Goal: Information Seeking & Learning: Learn about a topic

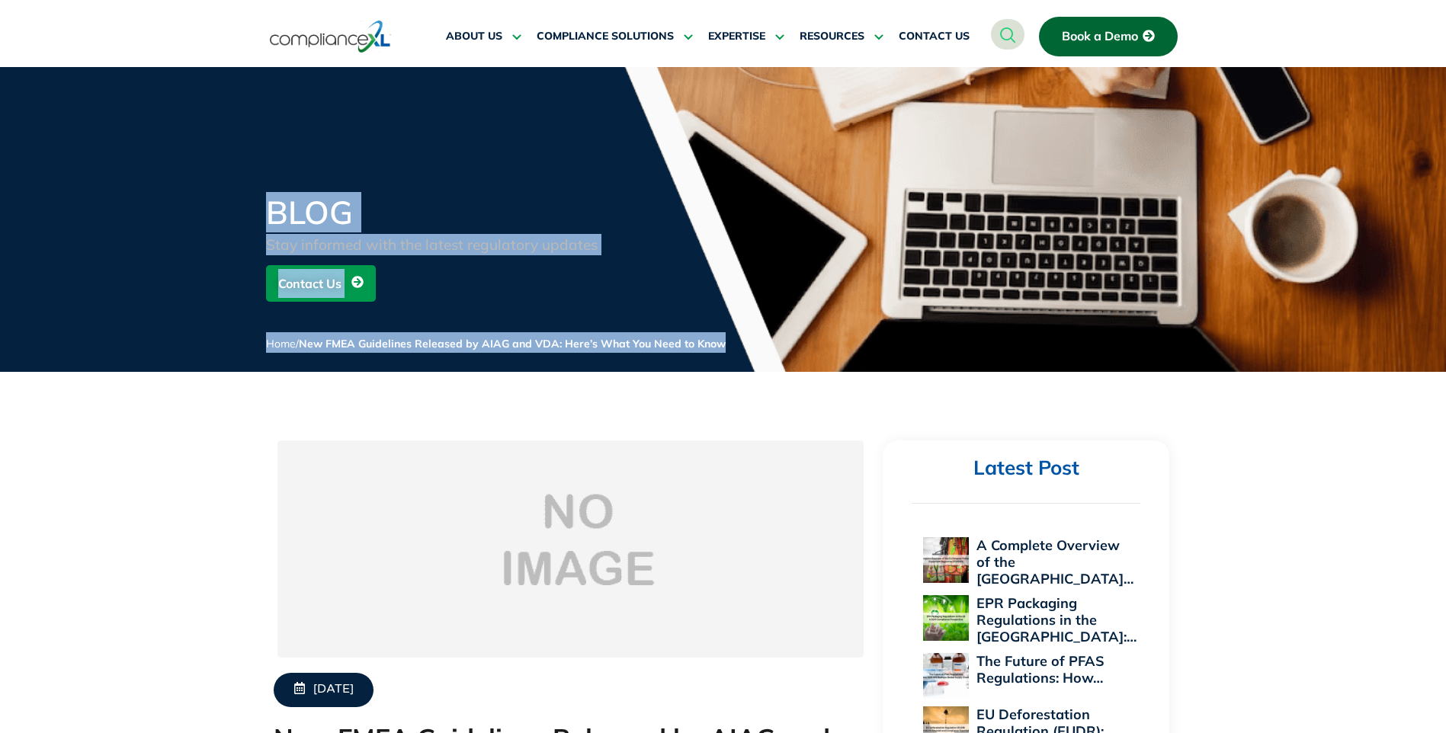
drag, startPoint x: 271, startPoint y: 205, endPoint x: 759, endPoint y: 358, distance: 512.2
click at [759, 358] on div "BLOG Stay informed with the latest regulatory updates Contact Us Home / New FME…" at bounding box center [723, 285] width 915 height 176
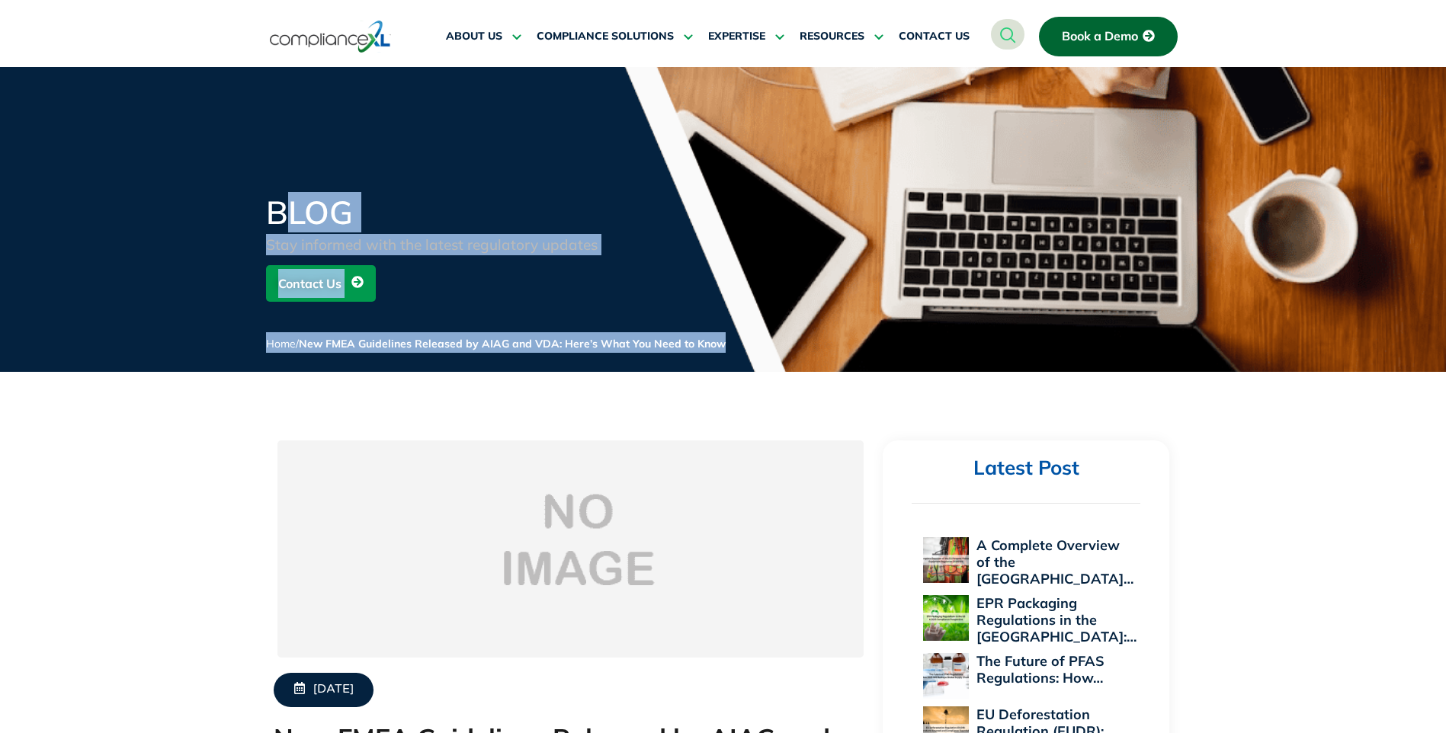
drag, startPoint x: 762, startPoint y: 332, endPoint x: 282, endPoint y: 191, distance: 499.9
click at [282, 191] on div "BLOG Stay informed with the latest regulatory updates Contact Us Home / New FME…" at bounding box center [723, 219] width 1446 height 305
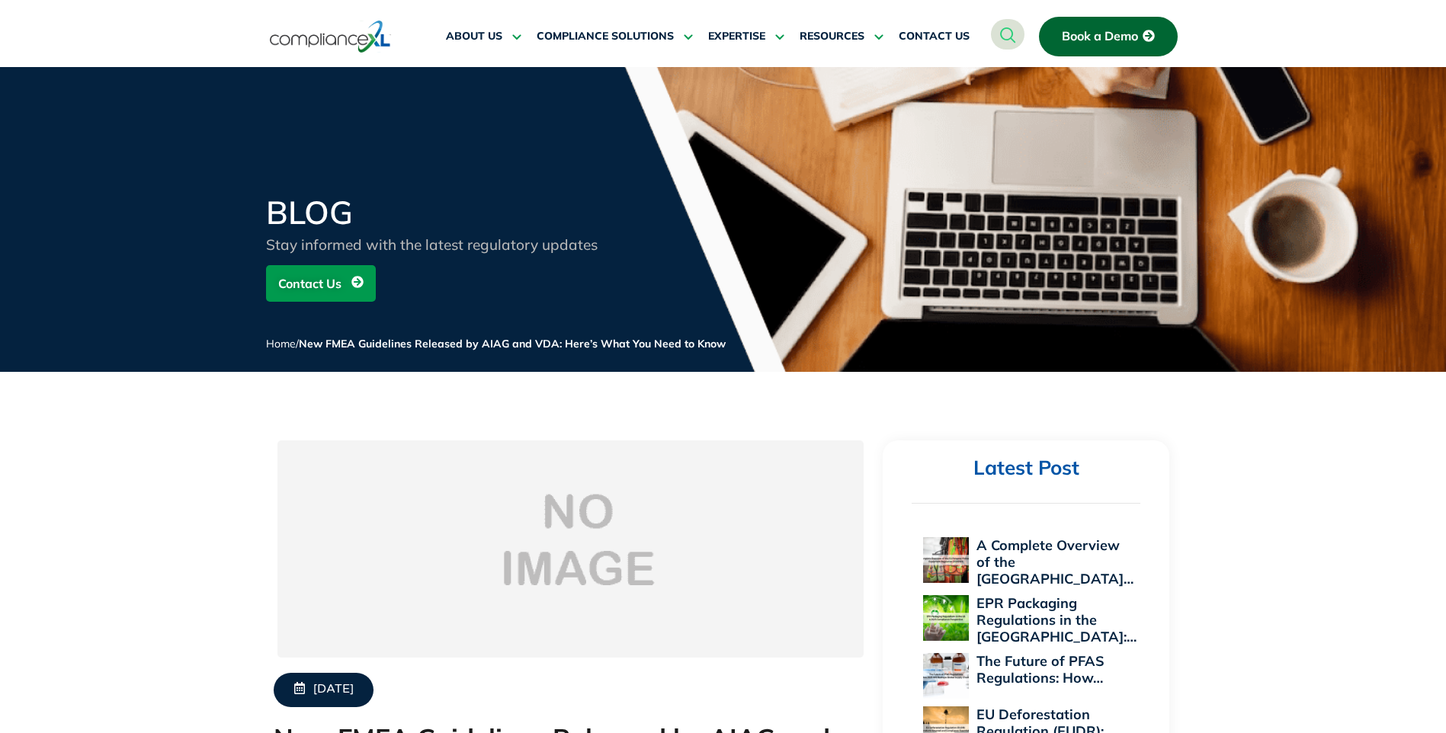
drag, startPoint x: 282, startPoint y: 191, endPoint x: 262, endPoint y: 188, distance: 20.1
click at [262, 188] on div "BLOG Stay informed with the latest regulatory updates Contact Us Home / New FME…" at bounding box center [723, 219] width 1446 height 305
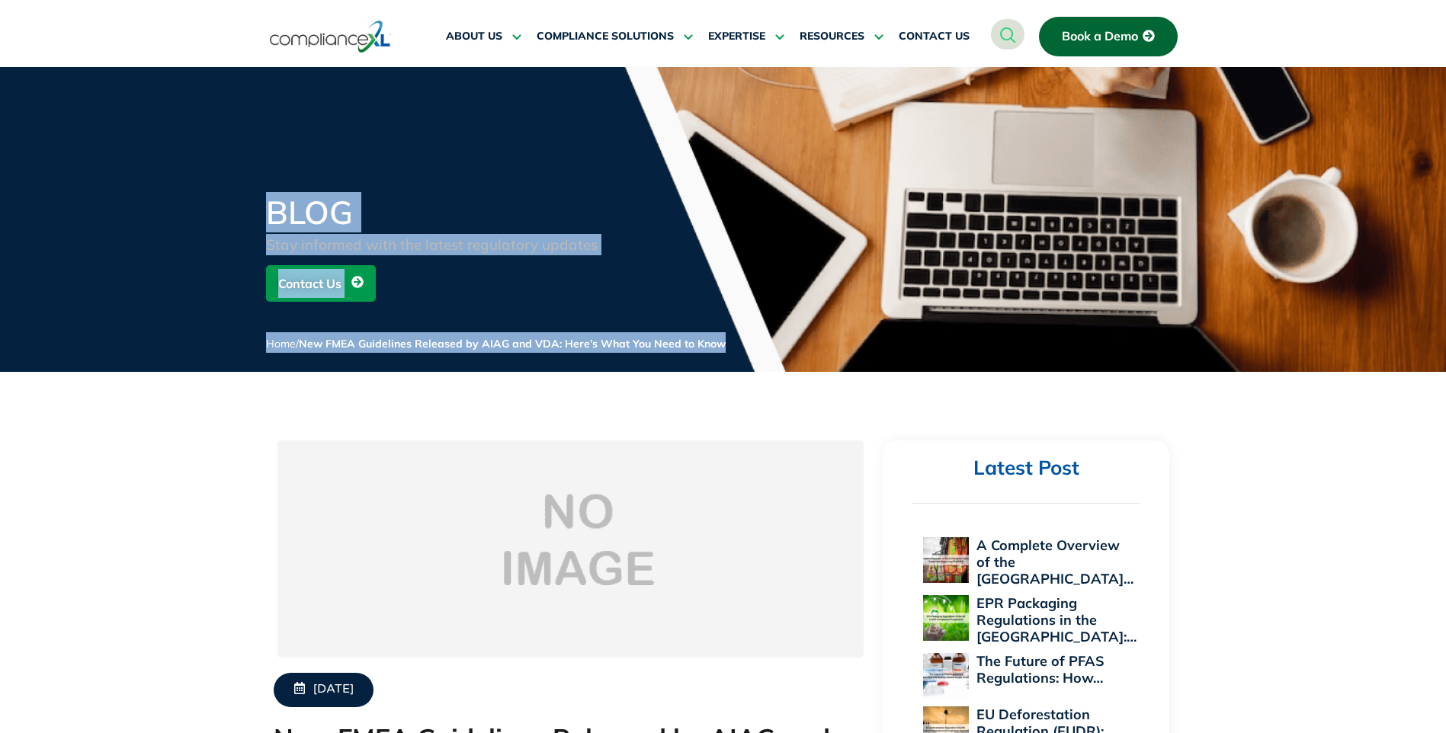
drag, startPoint x: 258, startPoint y: 205, endPoint x: 733, endPoint y: 334, distance: 492.2
click at [733, 334] on div "BLOG Stay informed with the latest regulatory updates Contact Us Home / New FME…" at bounding box center [723, 285] width 1446 height 176
drag, startPoint x: 733, startPoint y: 334, endPoint x: 723, endPoint y: 362, distance: 29.9
click at [723, 362] on div "BLOG Stay informed with the latest regulatory updates Contact Us Home / New FME…" at bounding box center [723, 285] width 915 height 176
drag, startPoint x: 722, startPoint y: 345, endPoint x: 245, endPoint y: 174, distance: 506.4
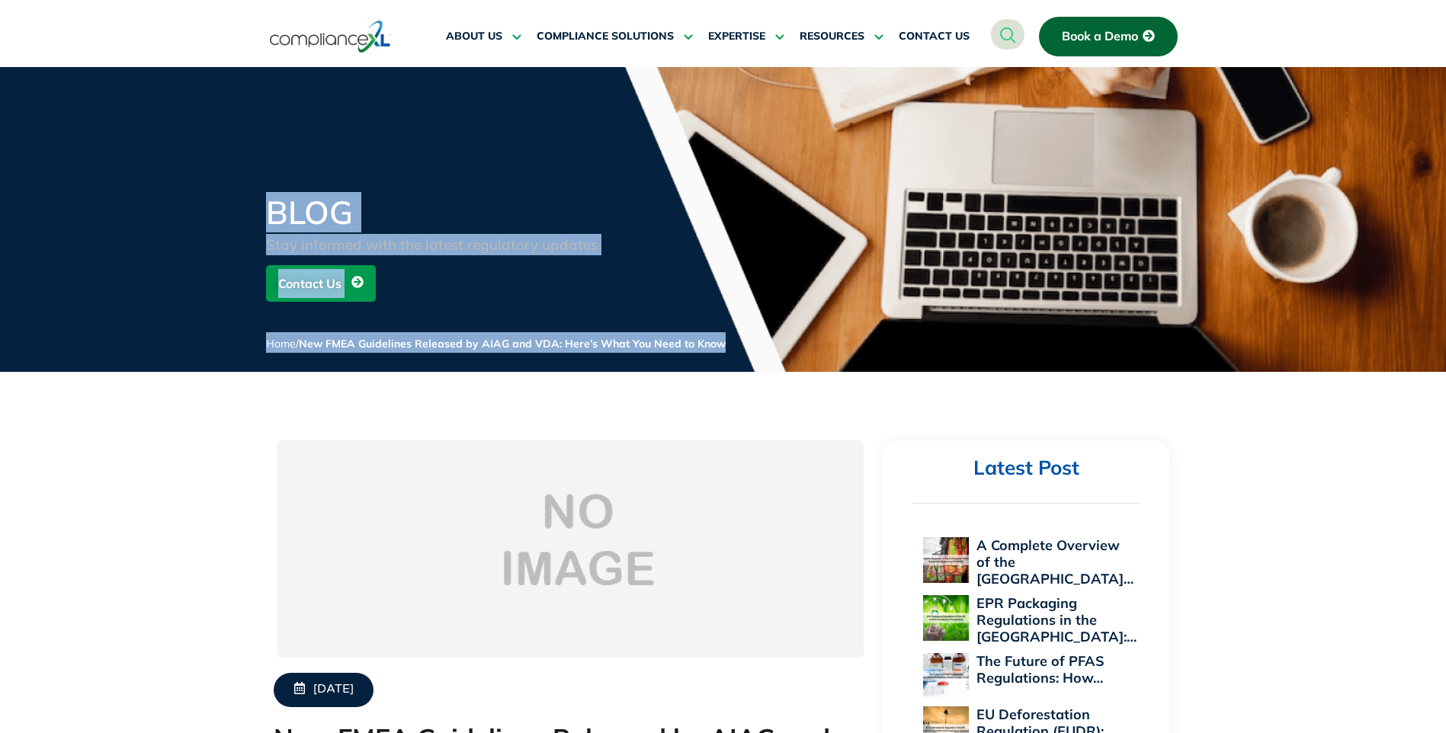
click at [245, 174] on div "BLOG Stay informed with the latest regulatory updates Contact Us Home / New FME…" at bounding box center [723, 219] width 1446 height 305
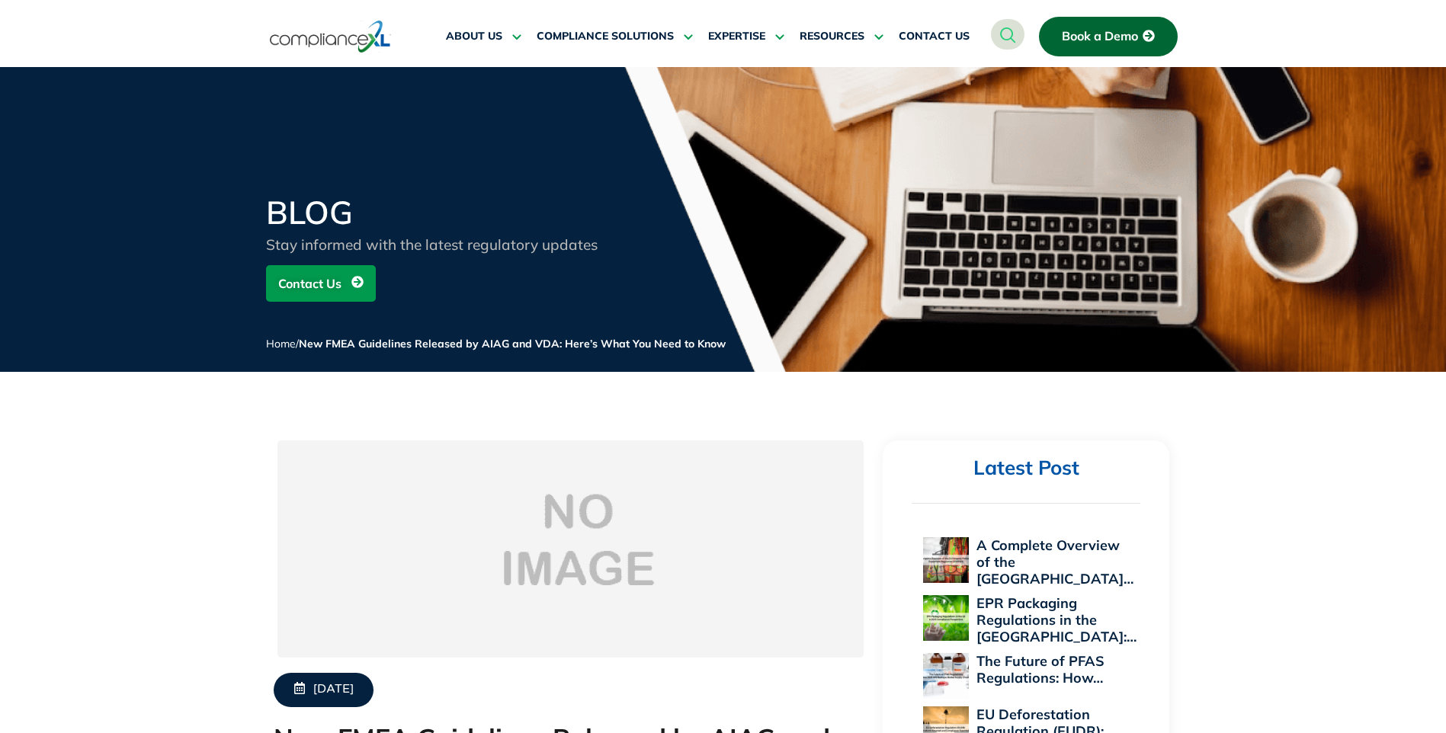
drag, startPoint x: 245, startPoint y: 174, endPoint x: 199, endPoint y: 387, distance: 218.5
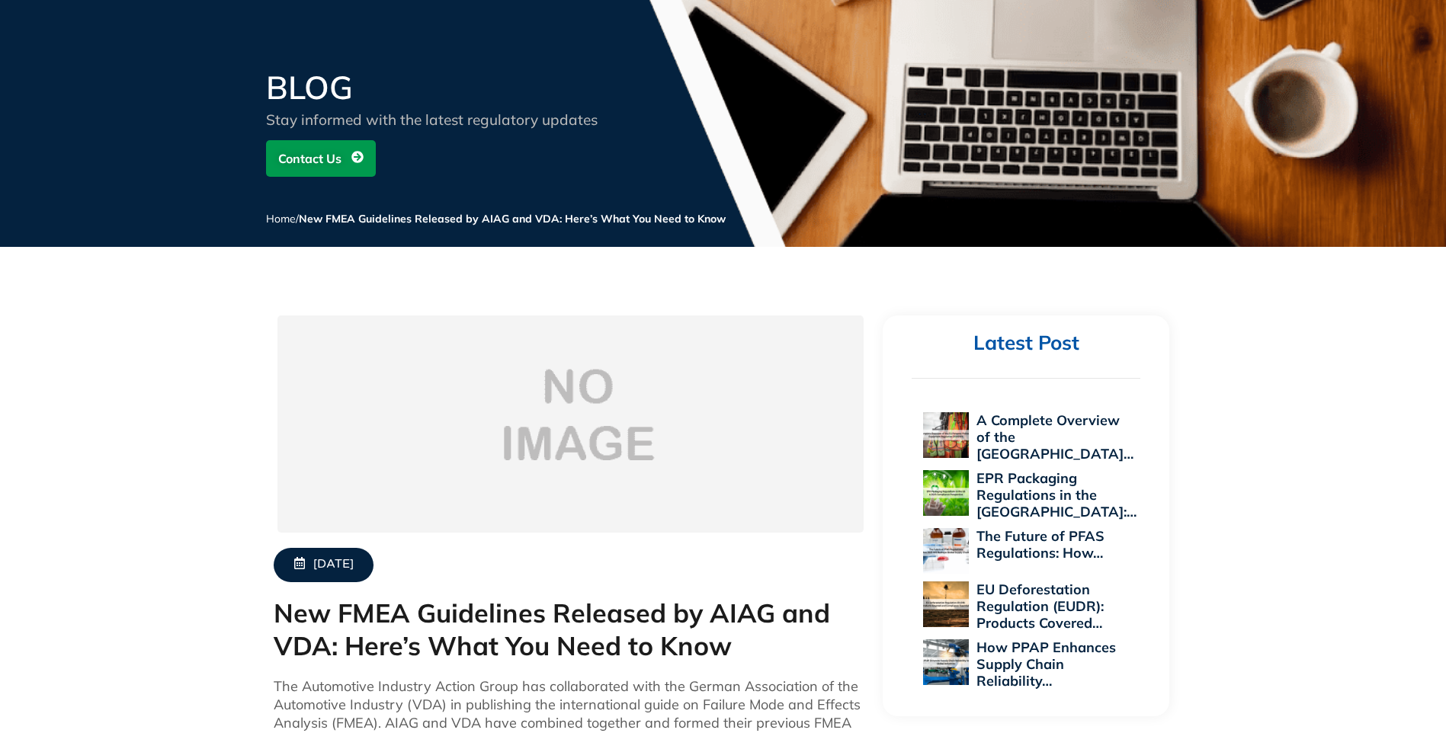
scroll to position [381, 0]
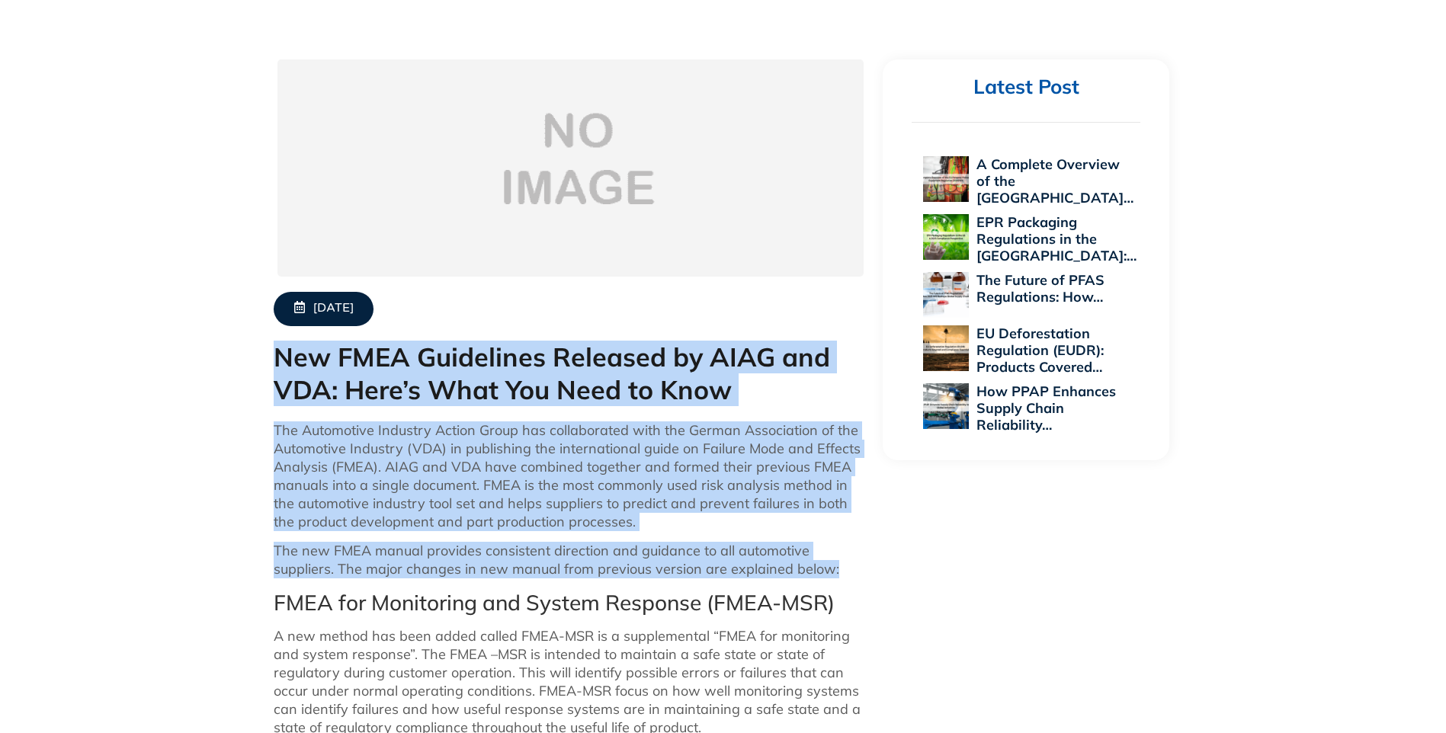
drag, startPoint x: 276, startPoint y: 355, endPoint x: 770, endPoint y: 571, distance: 539.4
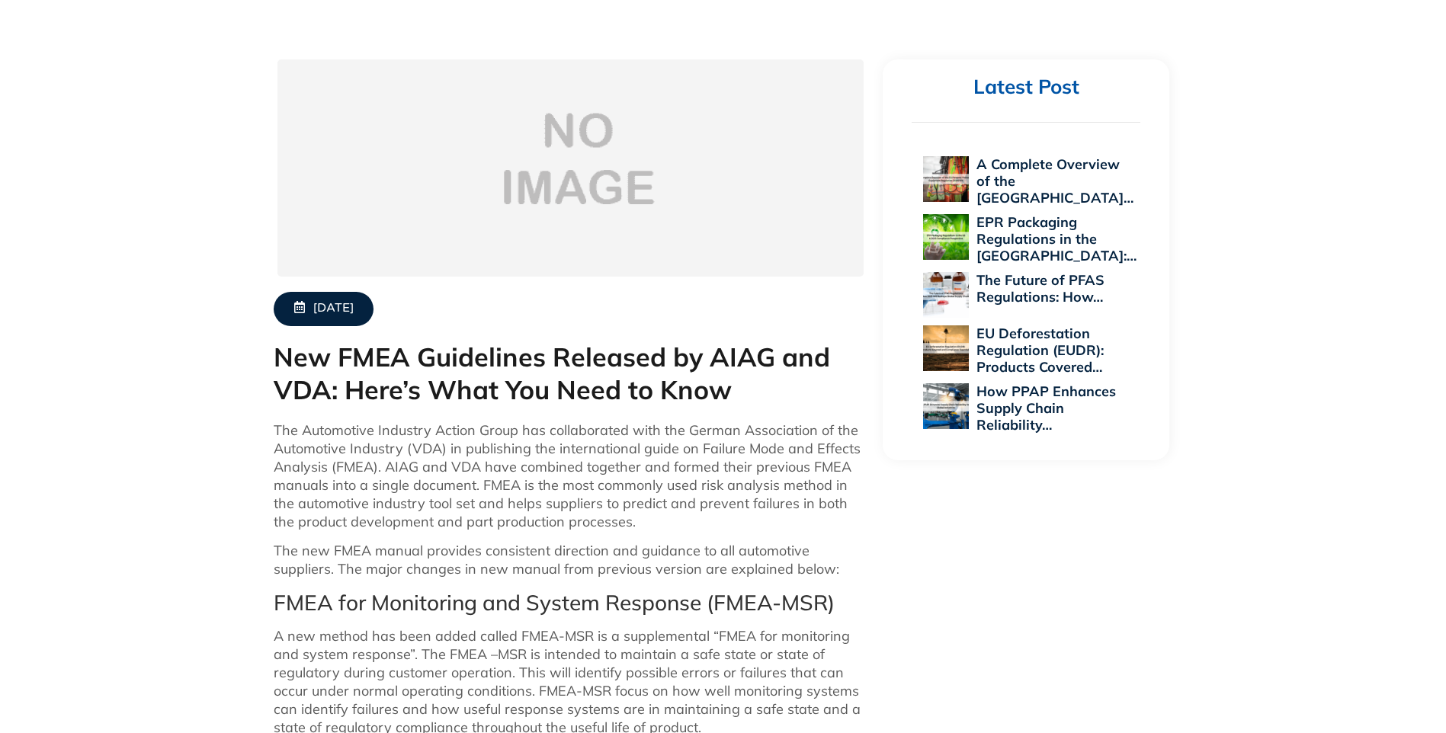
drag, startPoint x: 770, startPoint y: 571, endPoint x: 945, endPoint y: 580, distance: 175.6
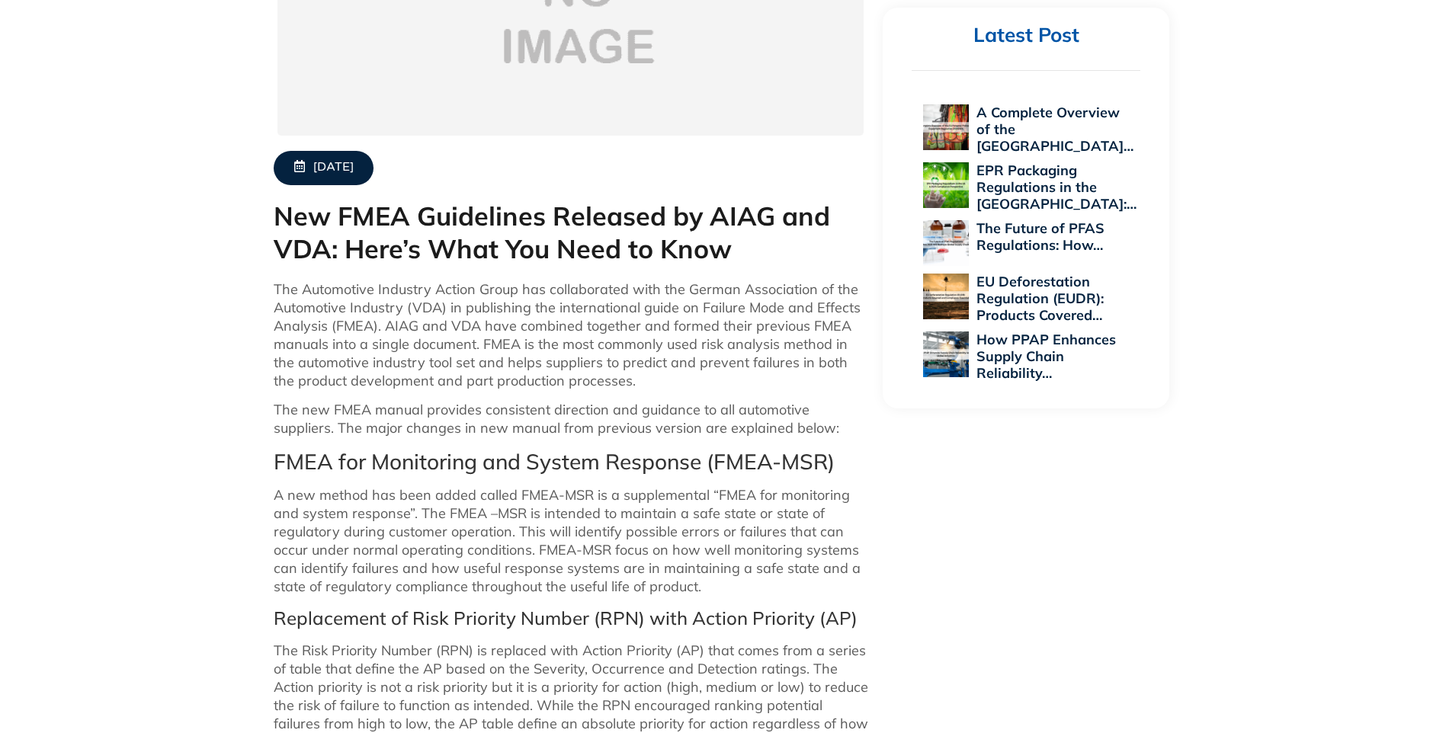
scroll to position [686, 0]
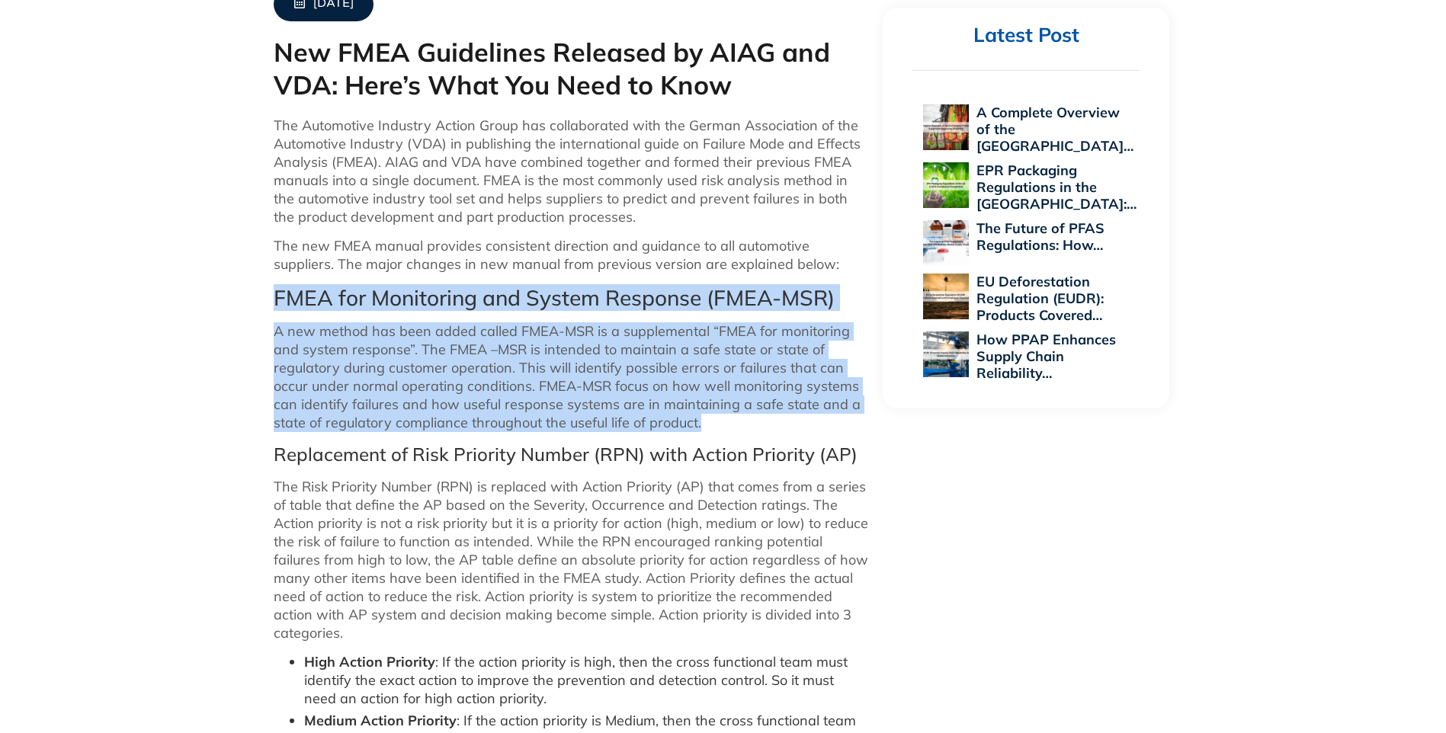
drag, startPoint x: 265, startPoint y: 284, endPoint x: 710, endPoint y: 428, distance: 468.2
click at [710, 428] on div "[DATE] New FMEA Guidelines Released by AIAG and VDA: Here’s What You Need to Kn…" at bounding box center [723, 678] width 1446 height 1879
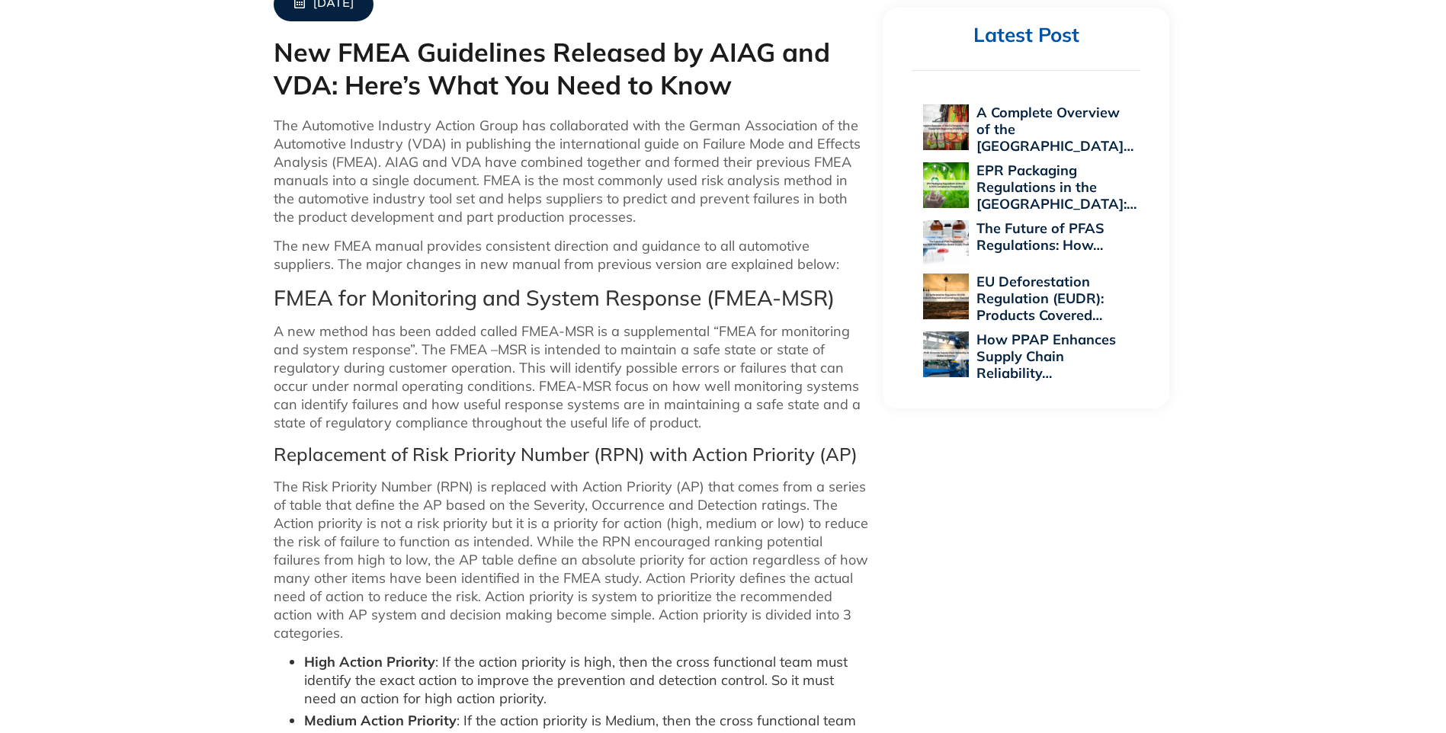
drag, startPoint x: 710, startPoint y: 428, endPoint x: 1007, endPoint y: 480, distance: 301.7
click at [1007, 480] on div "[DATE] New FMEA Guidelines Released by AIAG and VDA: Here’s What You Need to Kn…" at bounding box center [723, 678] width 915 height 1879
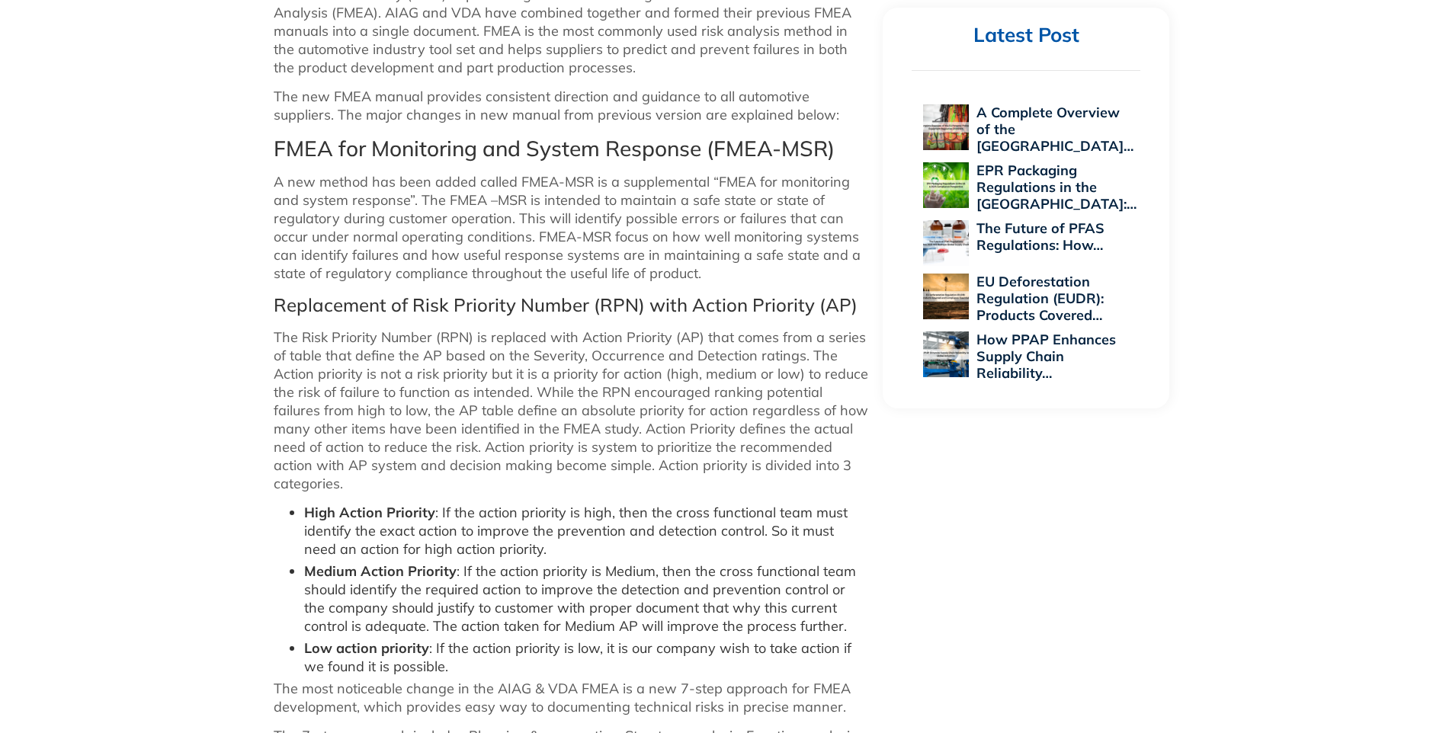
scroll to position [839, 0]
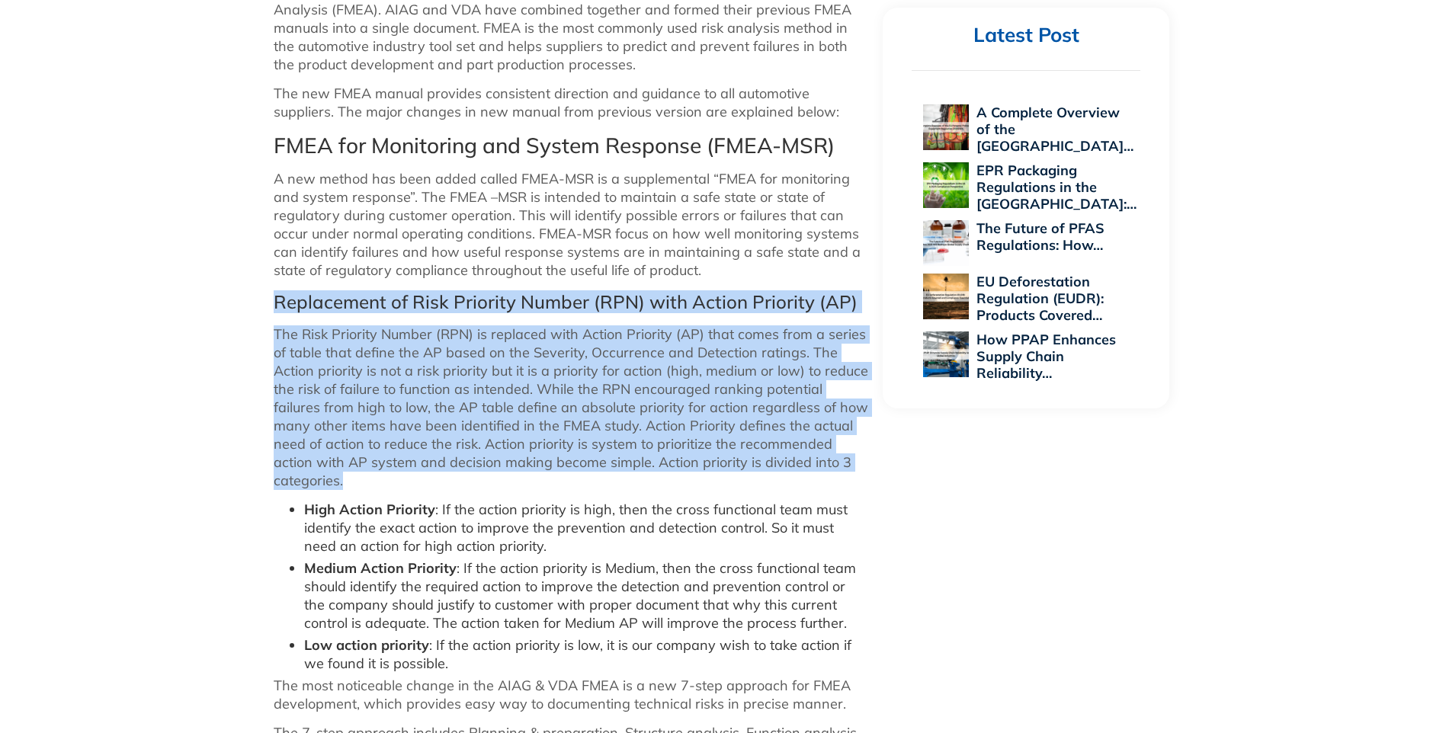
drag, startPoint x: 271, startPoint y: 308, endPoint x: 865, endPoint y: 467, distance: 614.9
click at [865, 467] on div "[DATE] New FMEA Guidelines Released by AIAG and VDA: Here’s What You Need to Kn…" at bounding box center [571, 525] width 610 height 1863
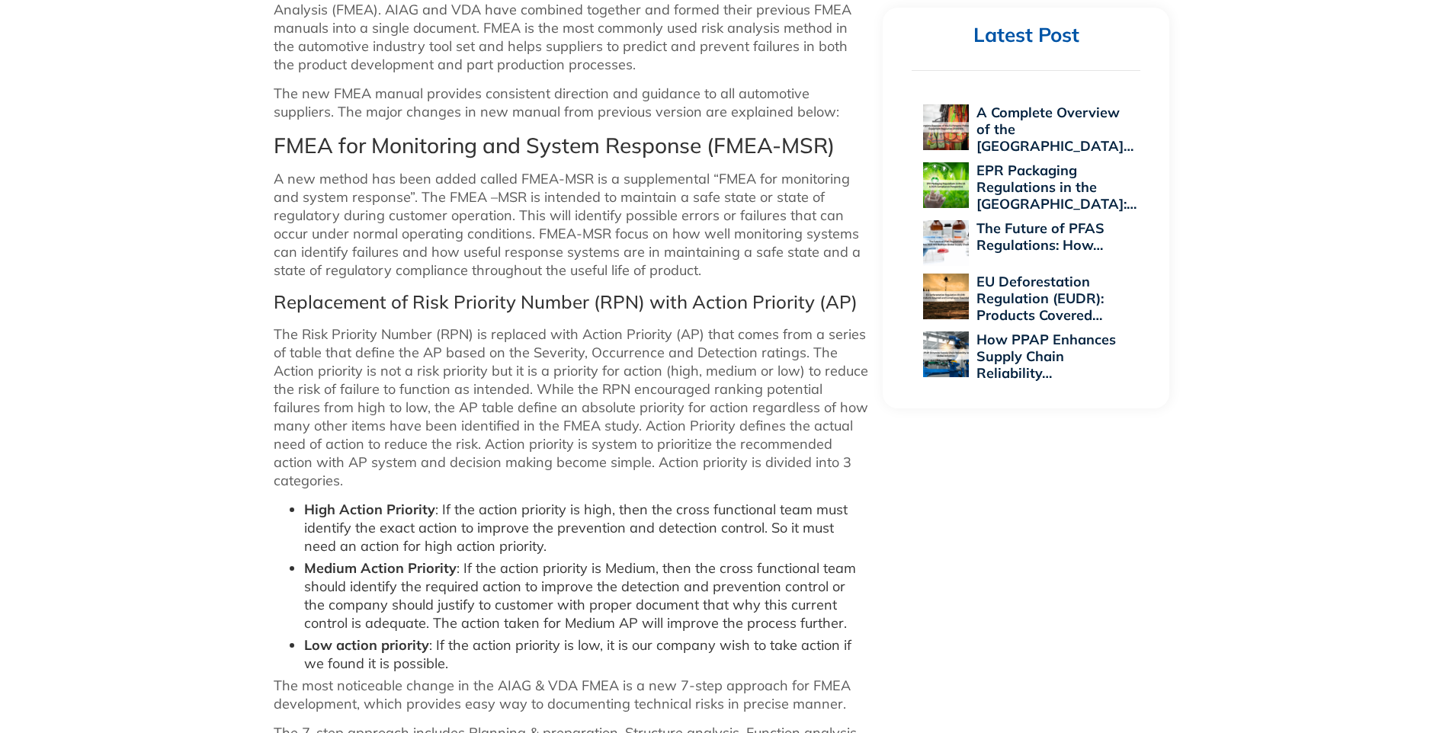
drag, startPoint x: 865, startPoint y: 467, endPoint x: 805, endPoint y: 475, distance: 60.0
click at [919, 482] on div "[DATE] New FMEA Guidelines Released by AIAG and VDA: Here’s What You Need to Kn…" at bounding box center [723, 526] width 915 height 1879
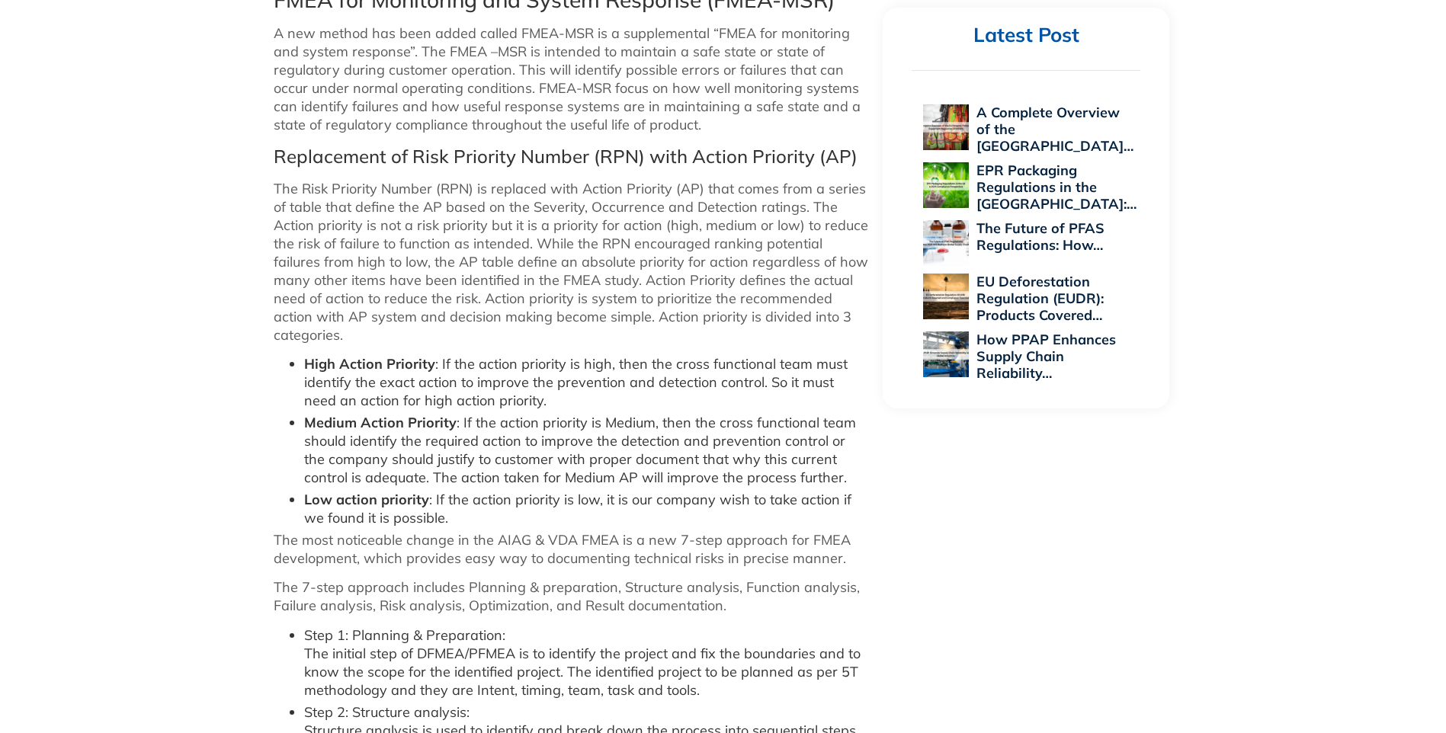
scroll to position [991, 0]
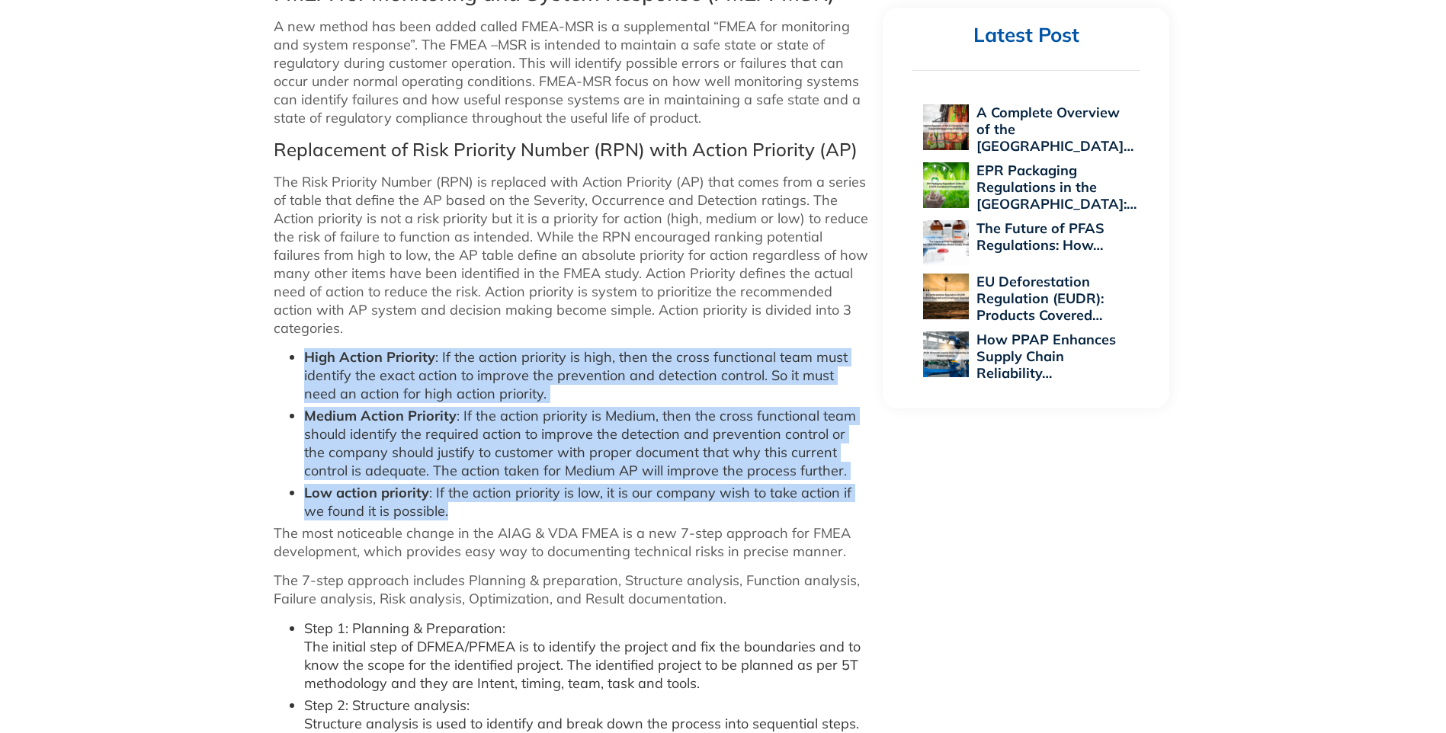
drag, startPoint x: 276, startPoint y: 339, endPoint x: 461, endPoint y: 499, distance: 243.8
click at [461, 499] on ul "High Action Priority : If the action priority is high, then the cross functiona…" at bounding box center [571, 434] width 595 height 172
drag, startPoint x: 461, startPoint y: 499, endPoint x: 117, endPoint y: 453, distance: 346.1
click at [118, 457] on div "[DATE] New FMEA Guidelines Released by AIAG and VDA: Here’s What You Need to Kn…" at bounding box center [723, 373] width 1446 height 1879
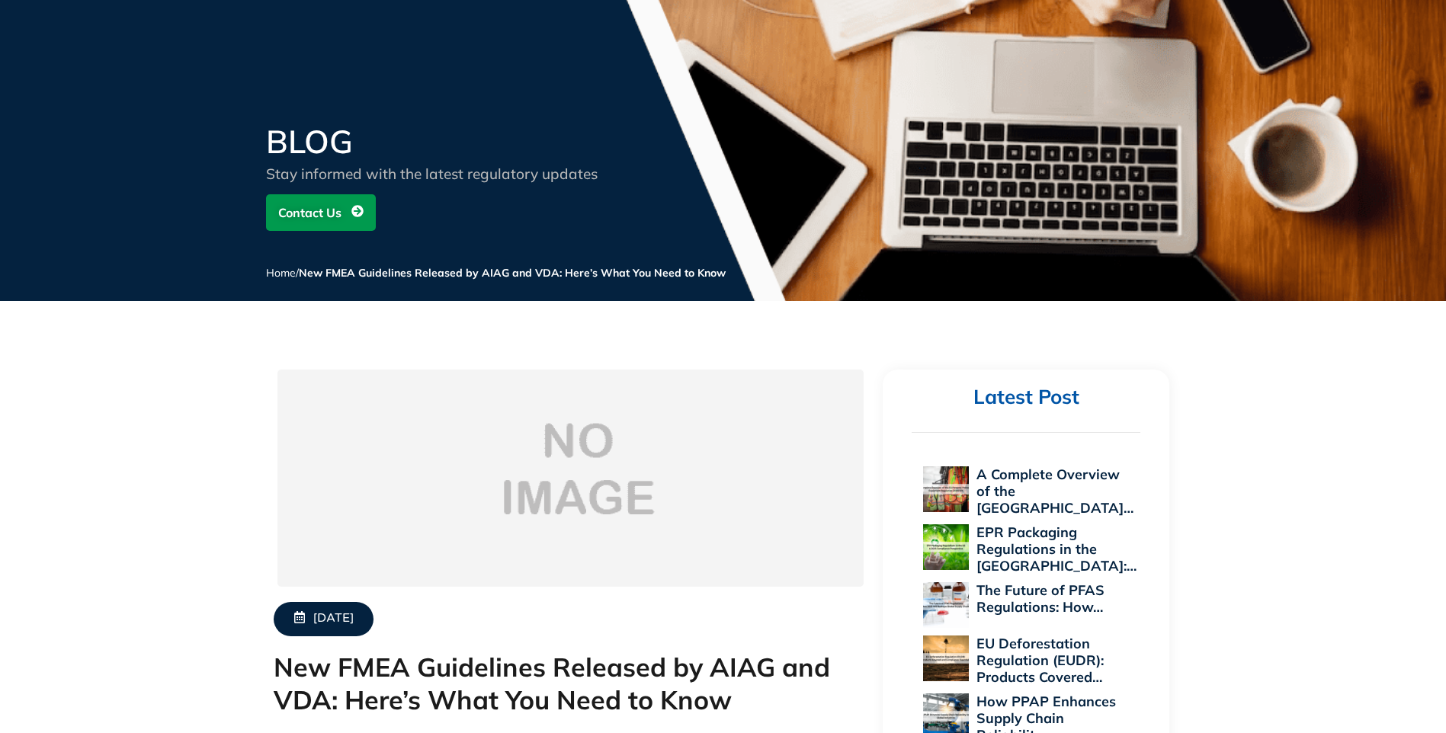
scroll to position [0, 0]
